Goal: Task Accomplishment & Management: Manage account settings

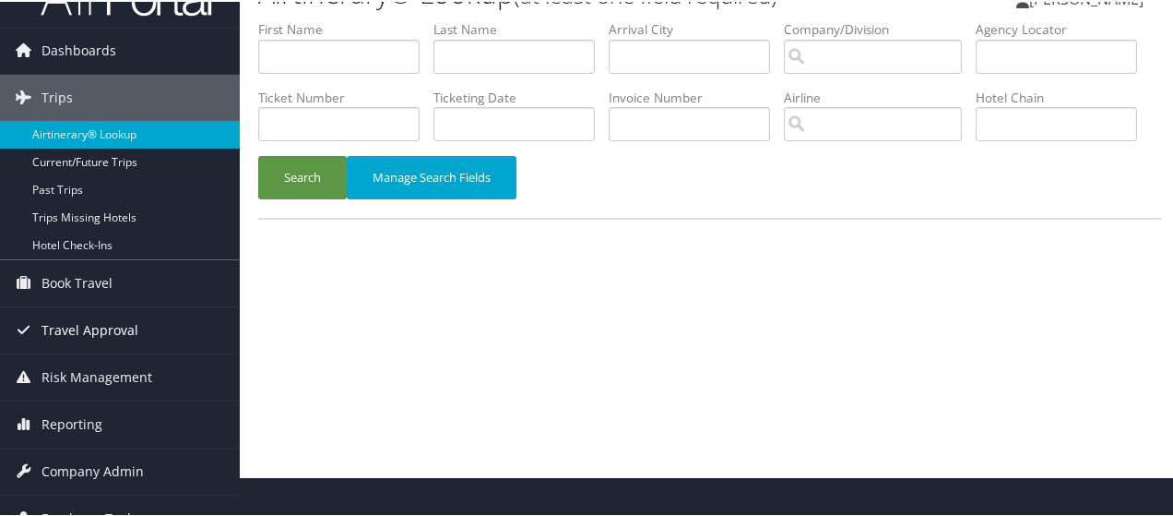
scroll to position [61, 0]
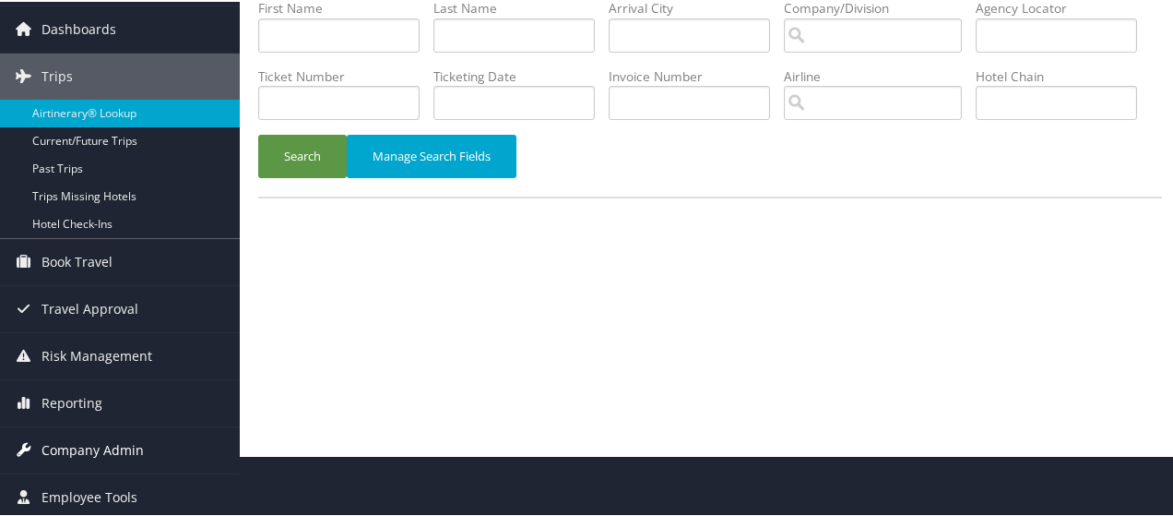
click at [89, 447] on span "Company Admin" at bounding box center [93, 448] width 102 height 46
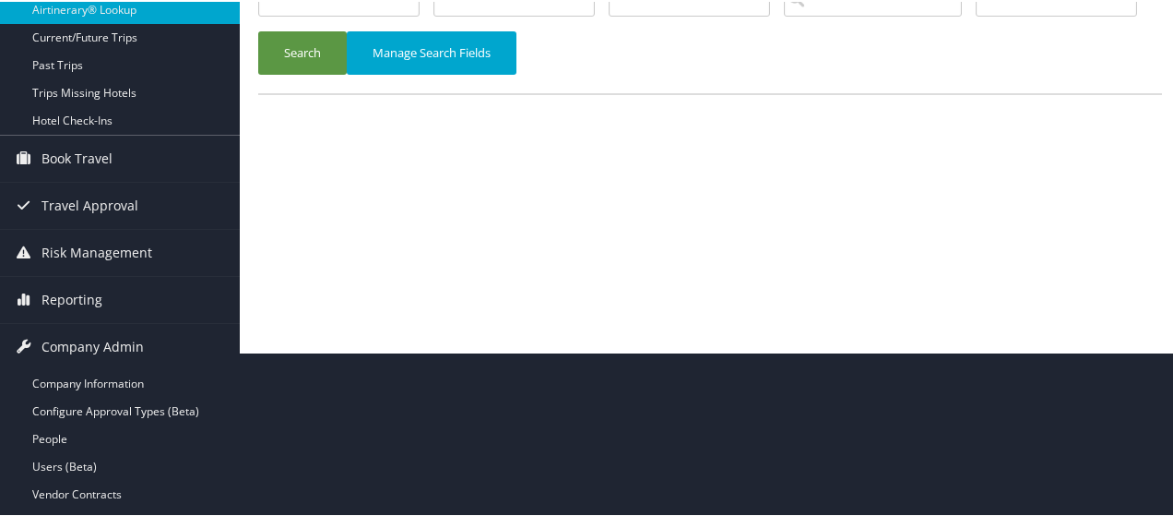
scroll to position [338, 0]
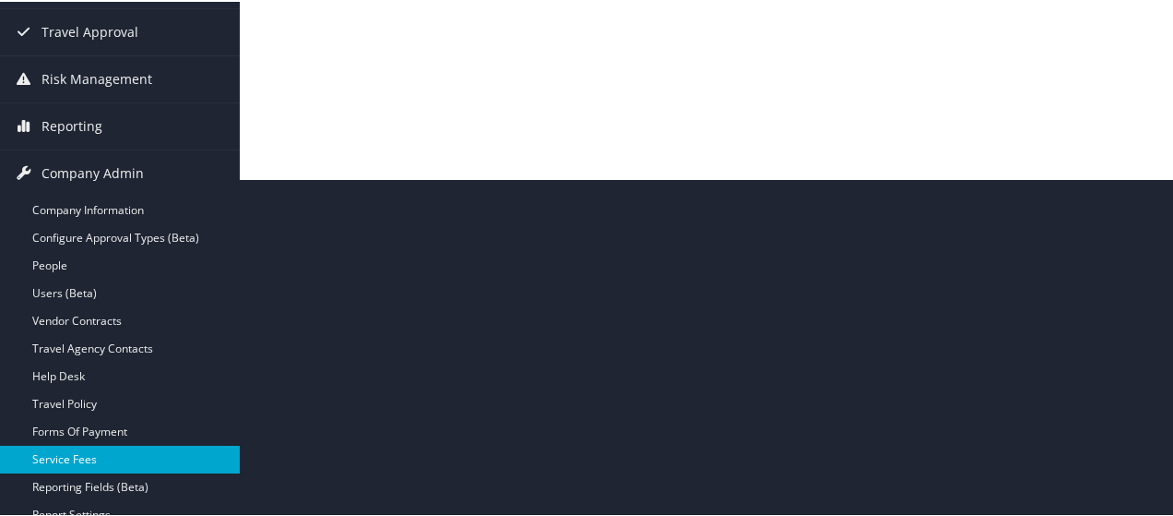
click at [76, 458] on link "Service Fees" at bounding box center [120, 458] width 240 height 28
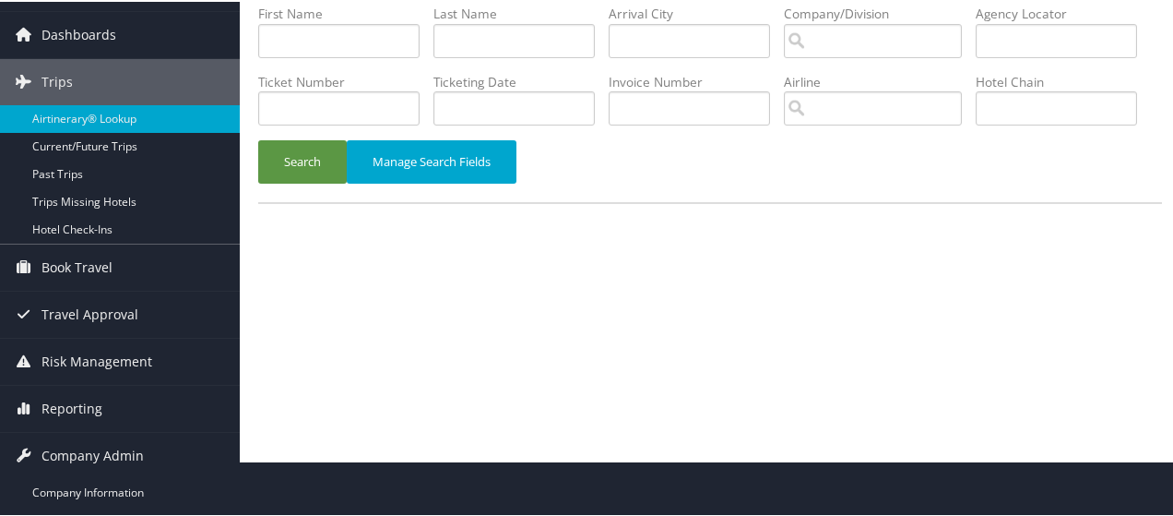
scroll to position [553, 0]
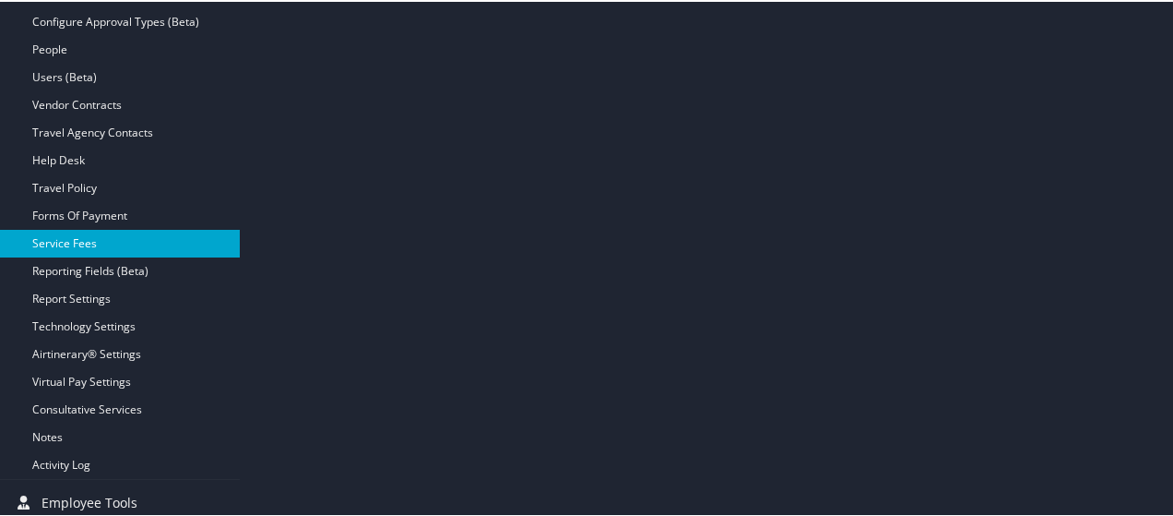
click at [74, 238] on link "Service Fees" at bounding box center [120, 242] width 240 height 28
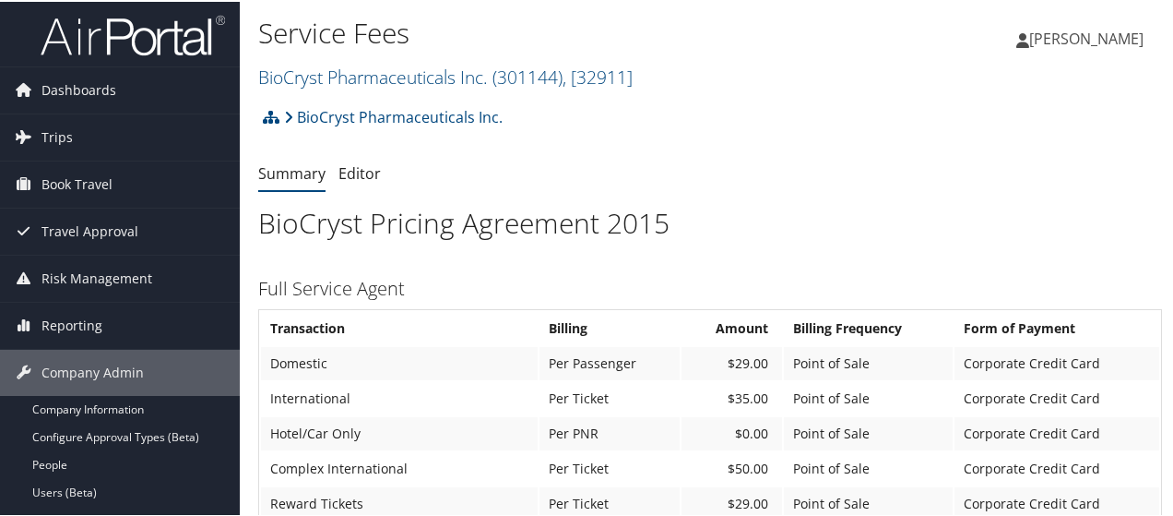
click at [646, 73] on h2 "BioCryst Pharmaceuticals Inc. ( 301144 ) , [ 32911 ]" at bounding box center [559, 73] width 602 height 31
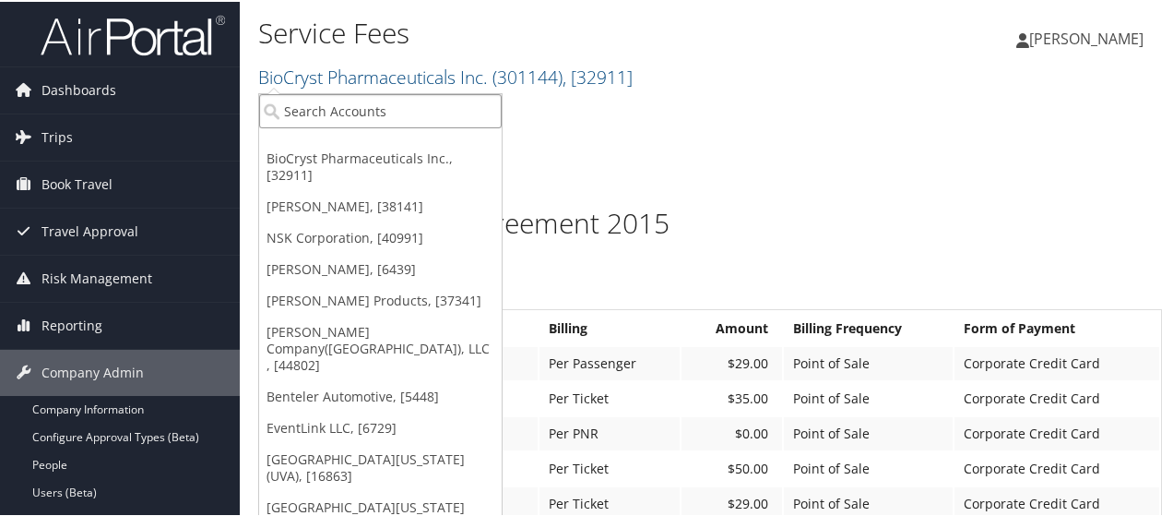
paste input "2457"
type input "2457"
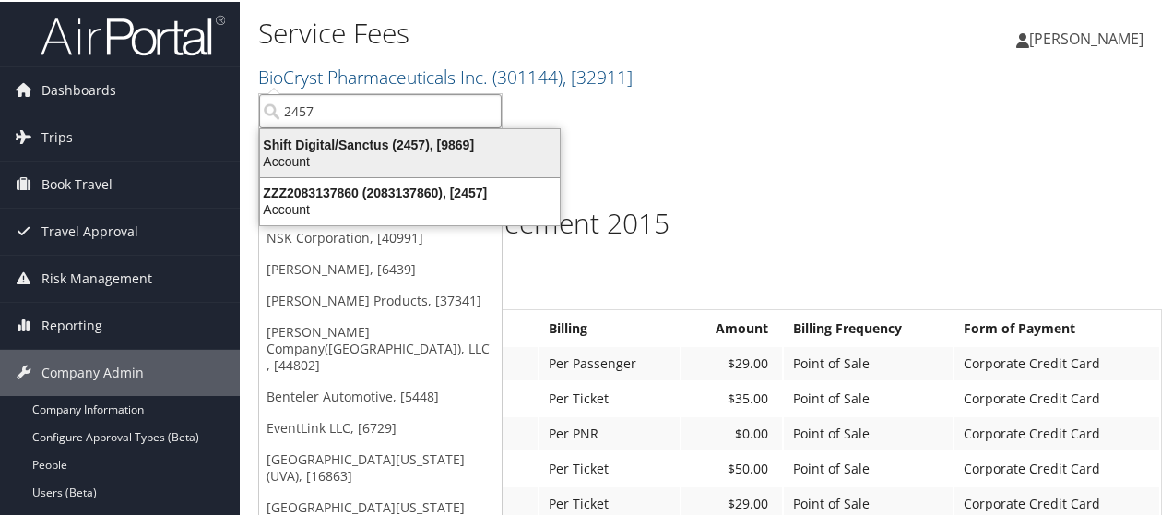
click at [410, 144] on div "Shift Digital/Sanctus (2457), [9869]" at bounding box center [410, 143] width 322 height 17
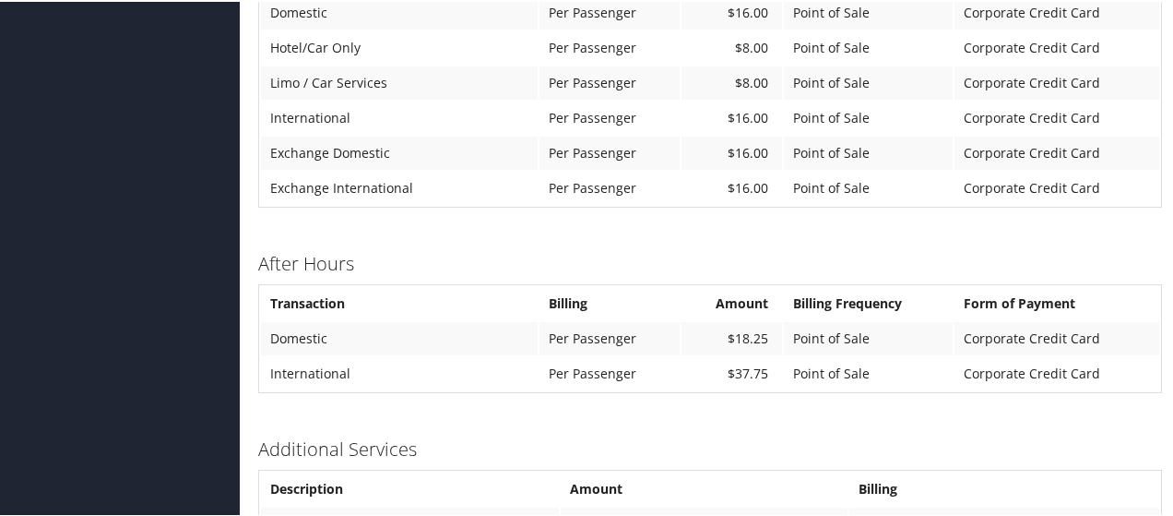
scroll to position [1358, 0]
